Goal: Find specific page/section: Find specific page/section

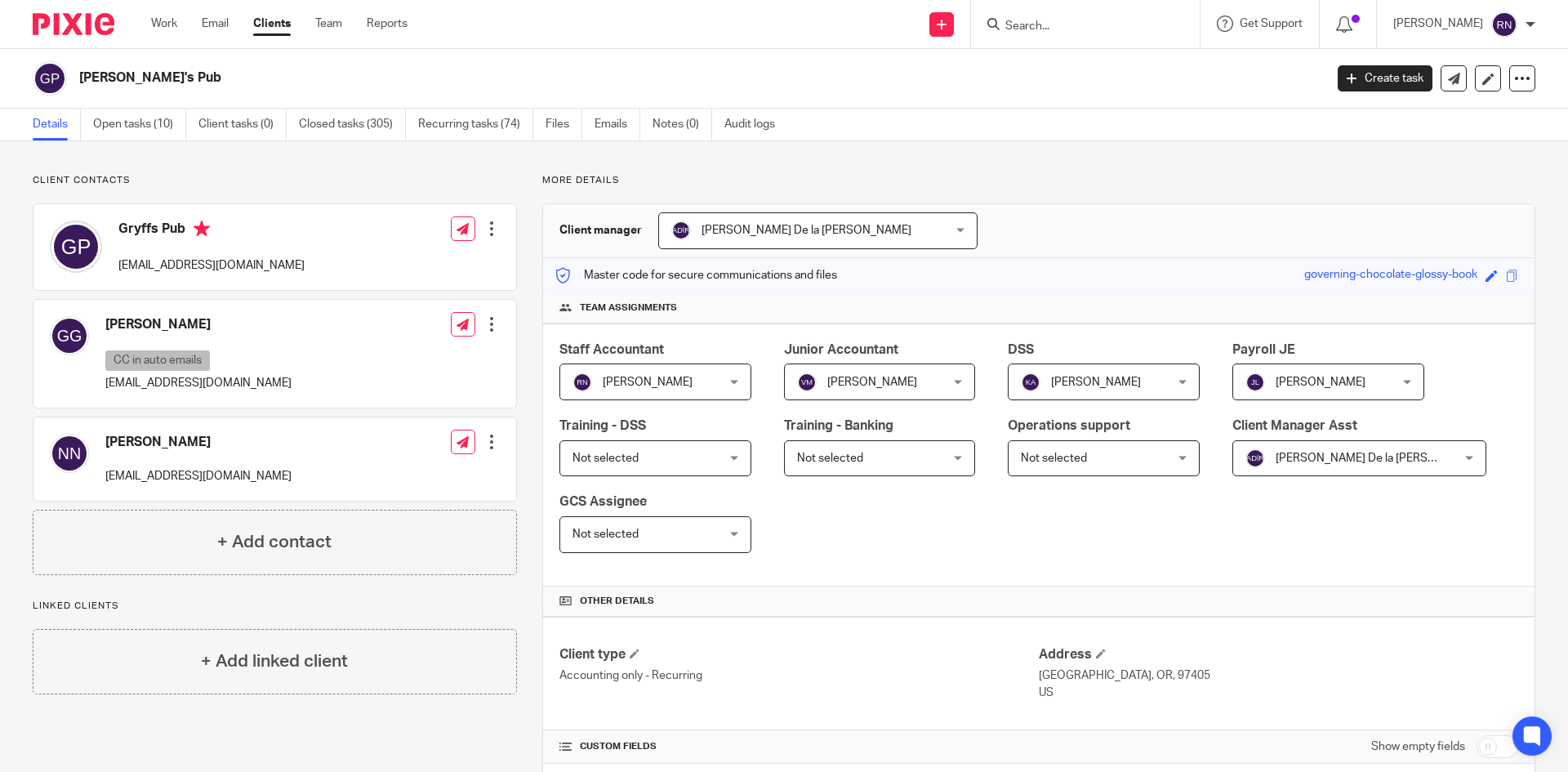
scroll to position [454, 0]
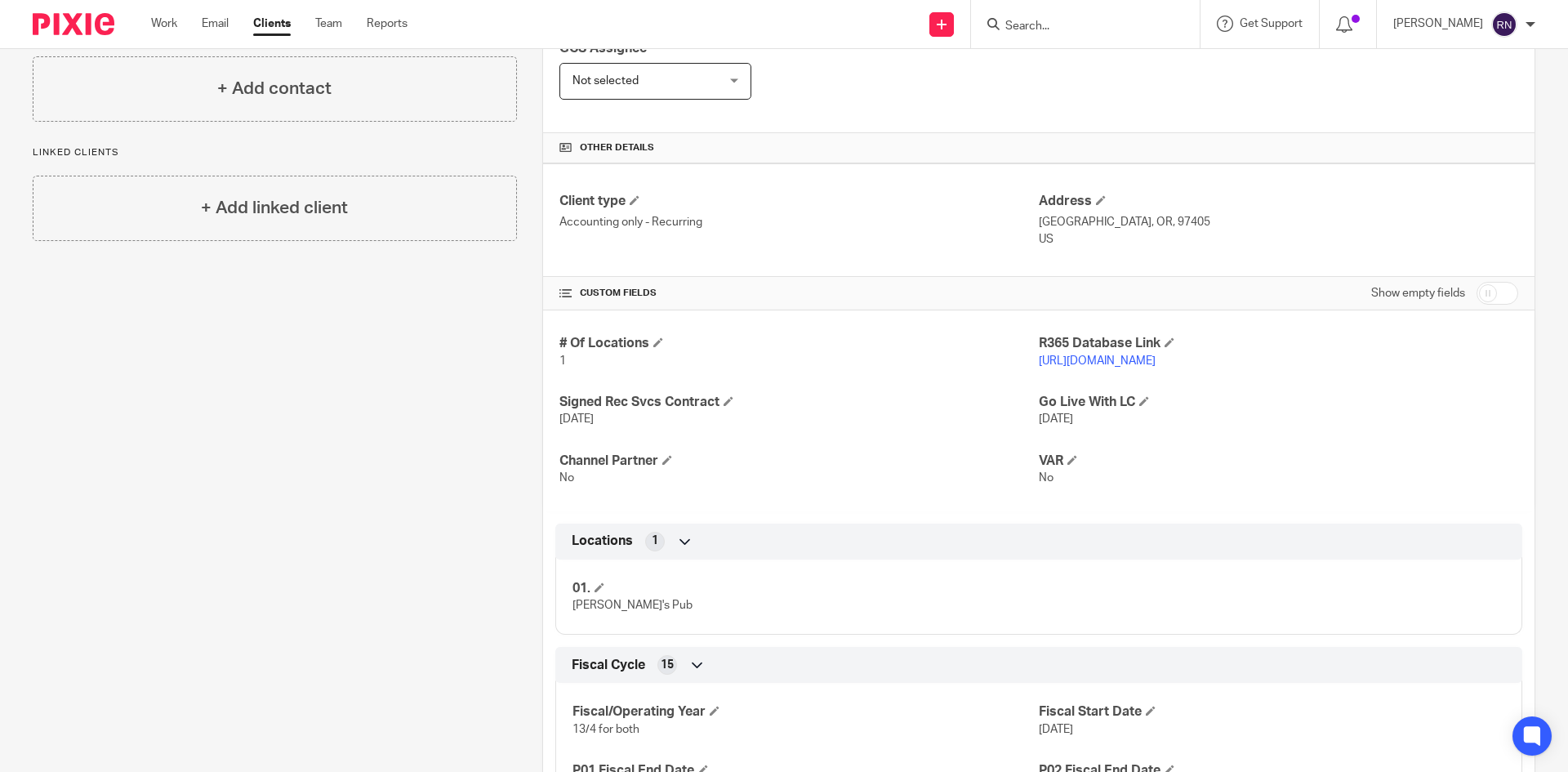
click at [1089, 14] on form at bounding box center [1091, 24] width 174 height 21
click at [1077, 16] on form at bounding box center [1091, 24] width 174 height 21
click at [1049, 25] on input "Search" at bounding box center [1077, 27] width 147 height 14
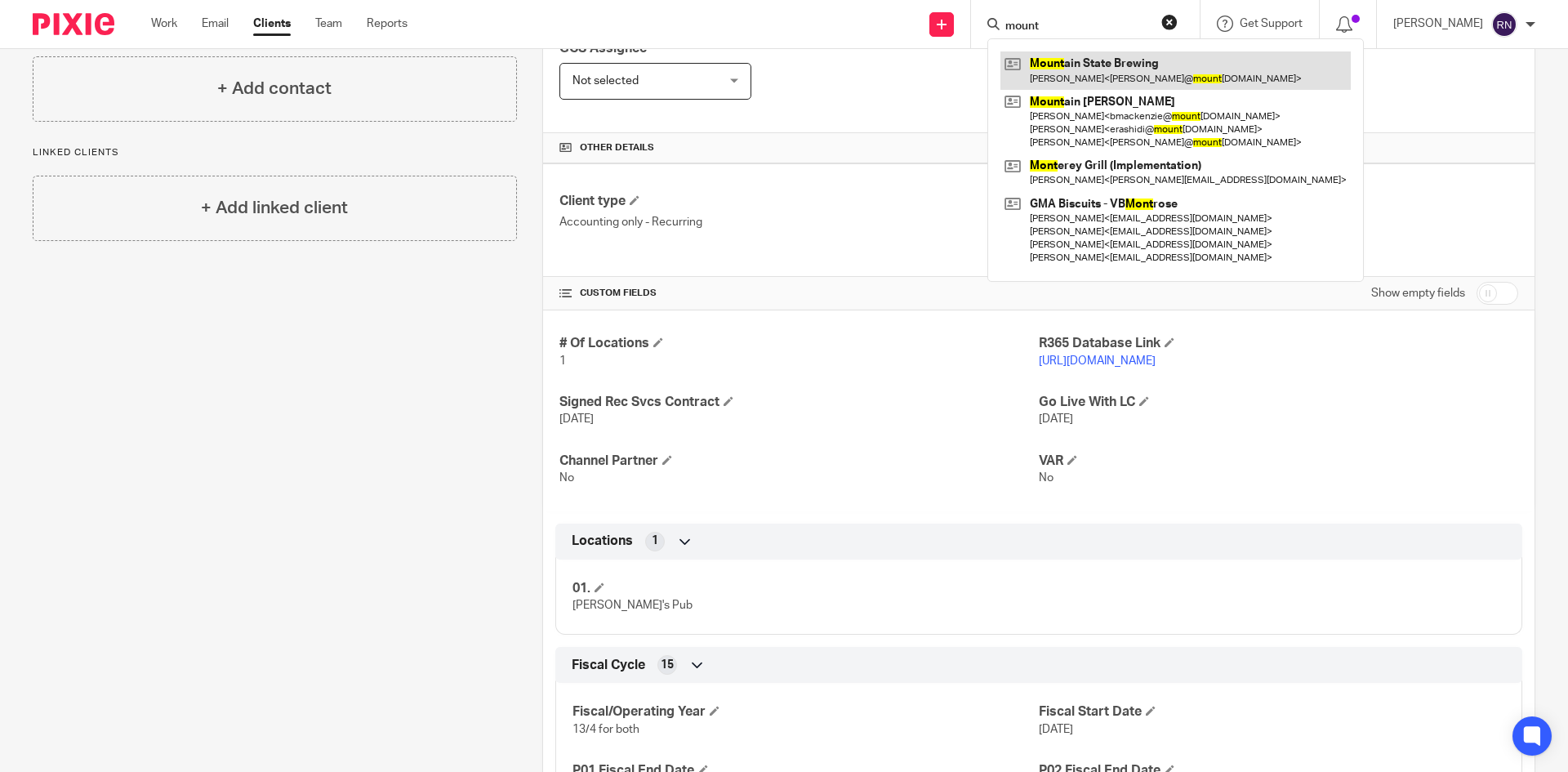
type input "mount"
click at [1193, 73] on link at bounding box center [1176, 71] width 351 height 38
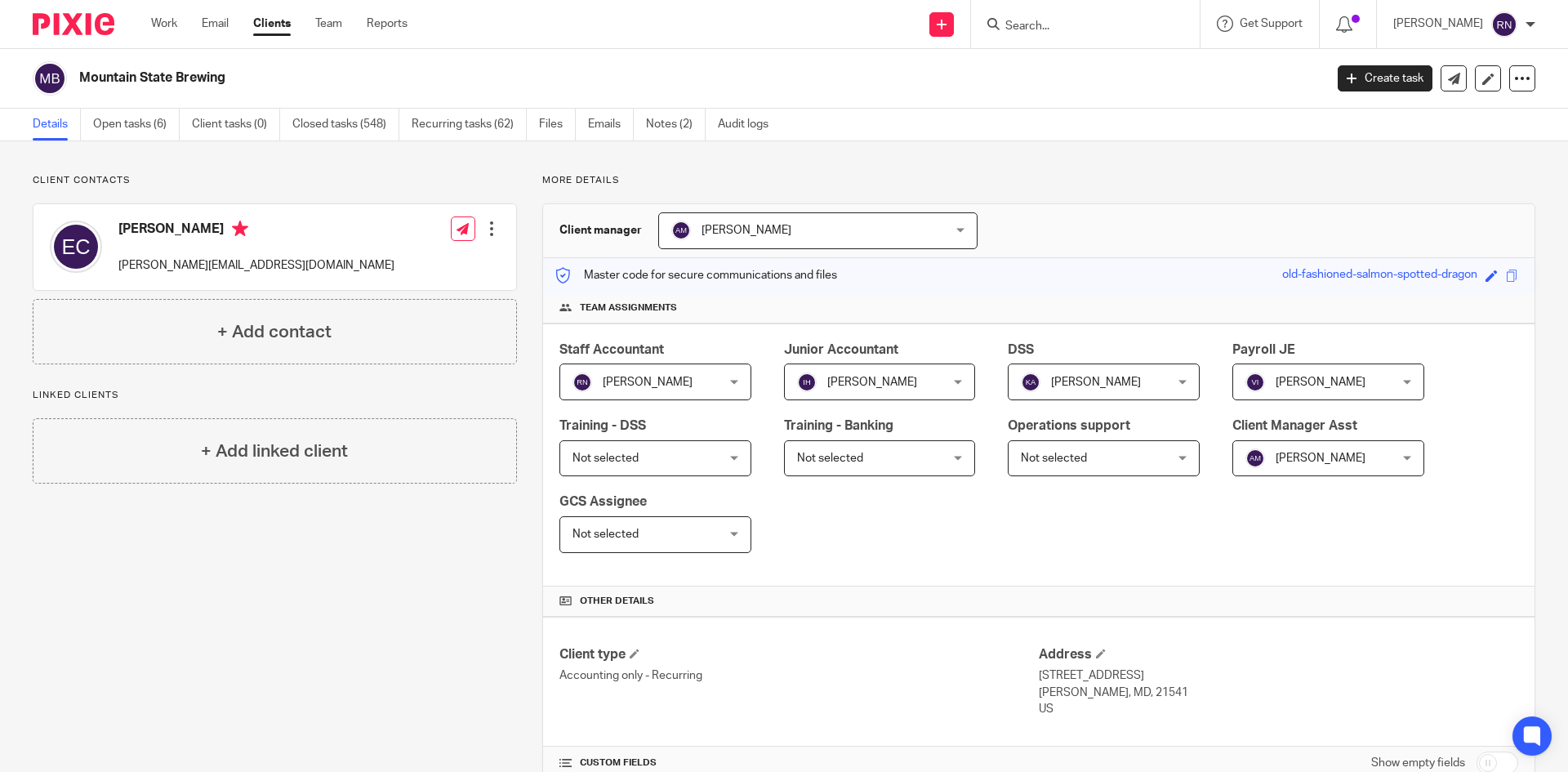
scroll to position [315, 0]
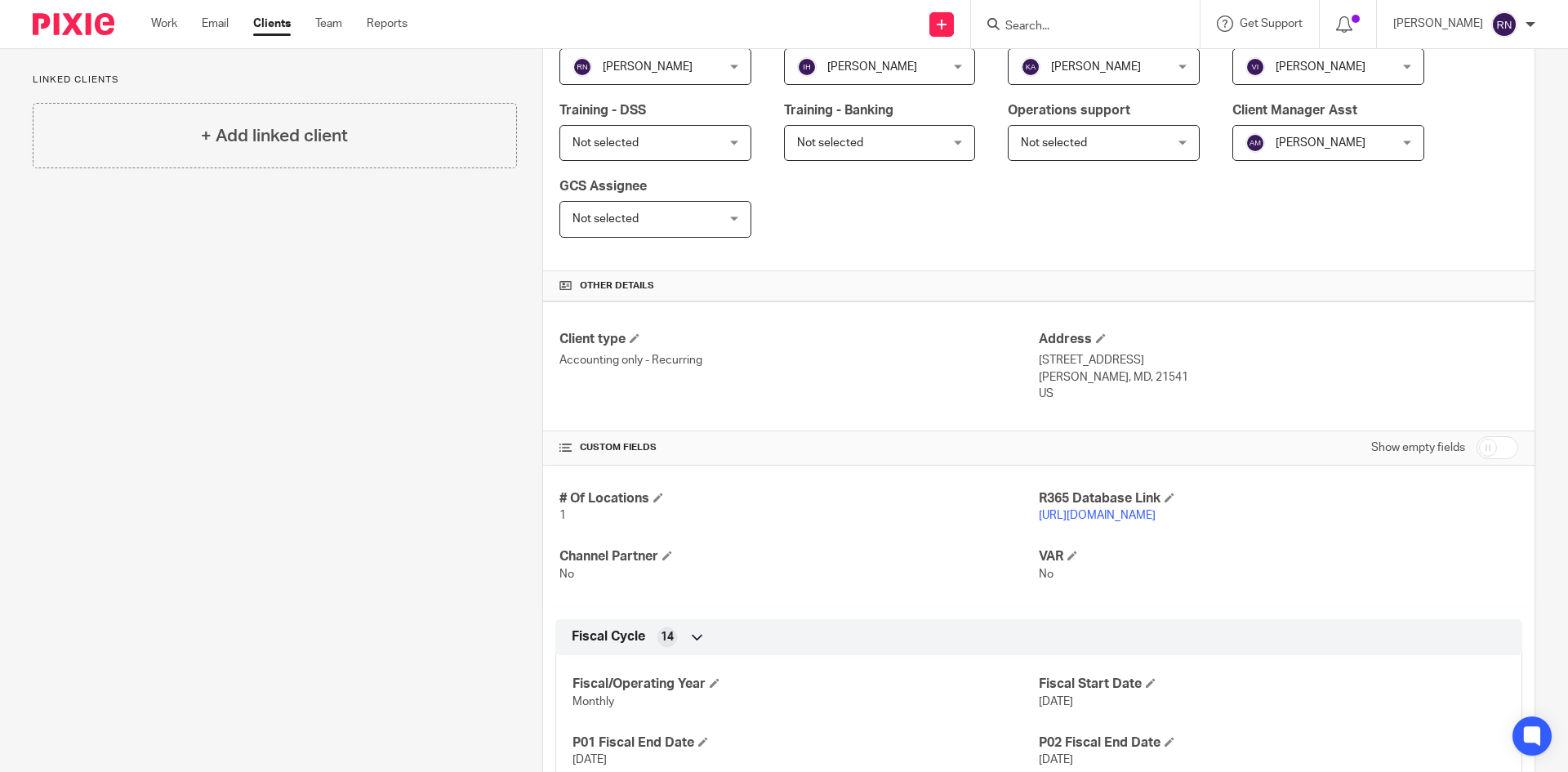
click at [1090, 523] on p "https://msbcdcl.restaurant365.com/" at bounding box center [1279, 515] width 480 height 16
click at [1095, 519] on link "https://msbcdcl.restaurant365.com/" at bounding box center [1097, 515] width 117 height 12
click at [1124, 517] on link "https://msbcdcl.restaurant365.com/" at bounding box center [1097, 515] width 117 height 12
